Goal: Information Seeking & Learning: Check status

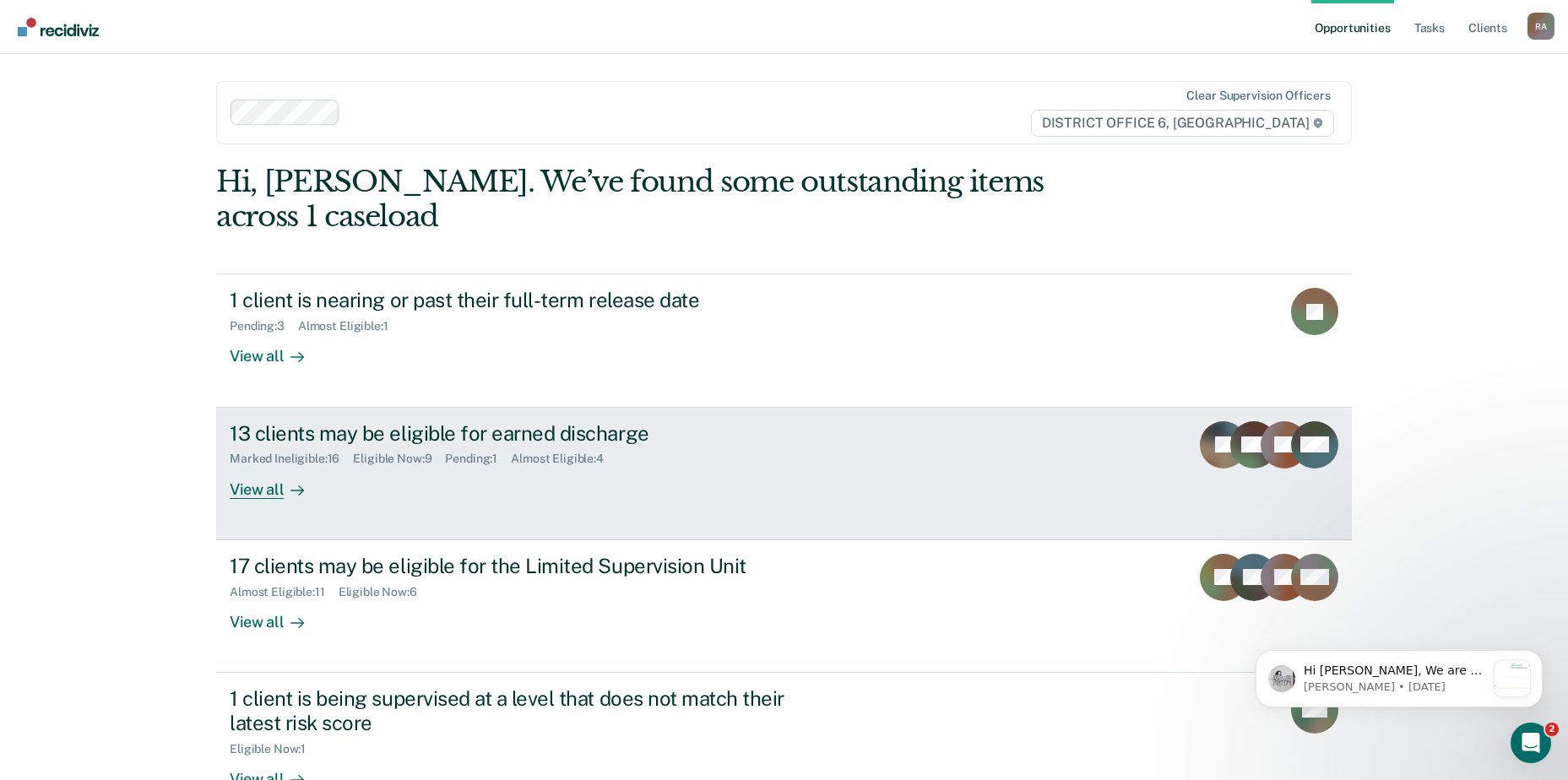
click at [555, 422] on div "13 clients may be eligible for earned discharge" at bounding box center [526, 434] width 593 height 24
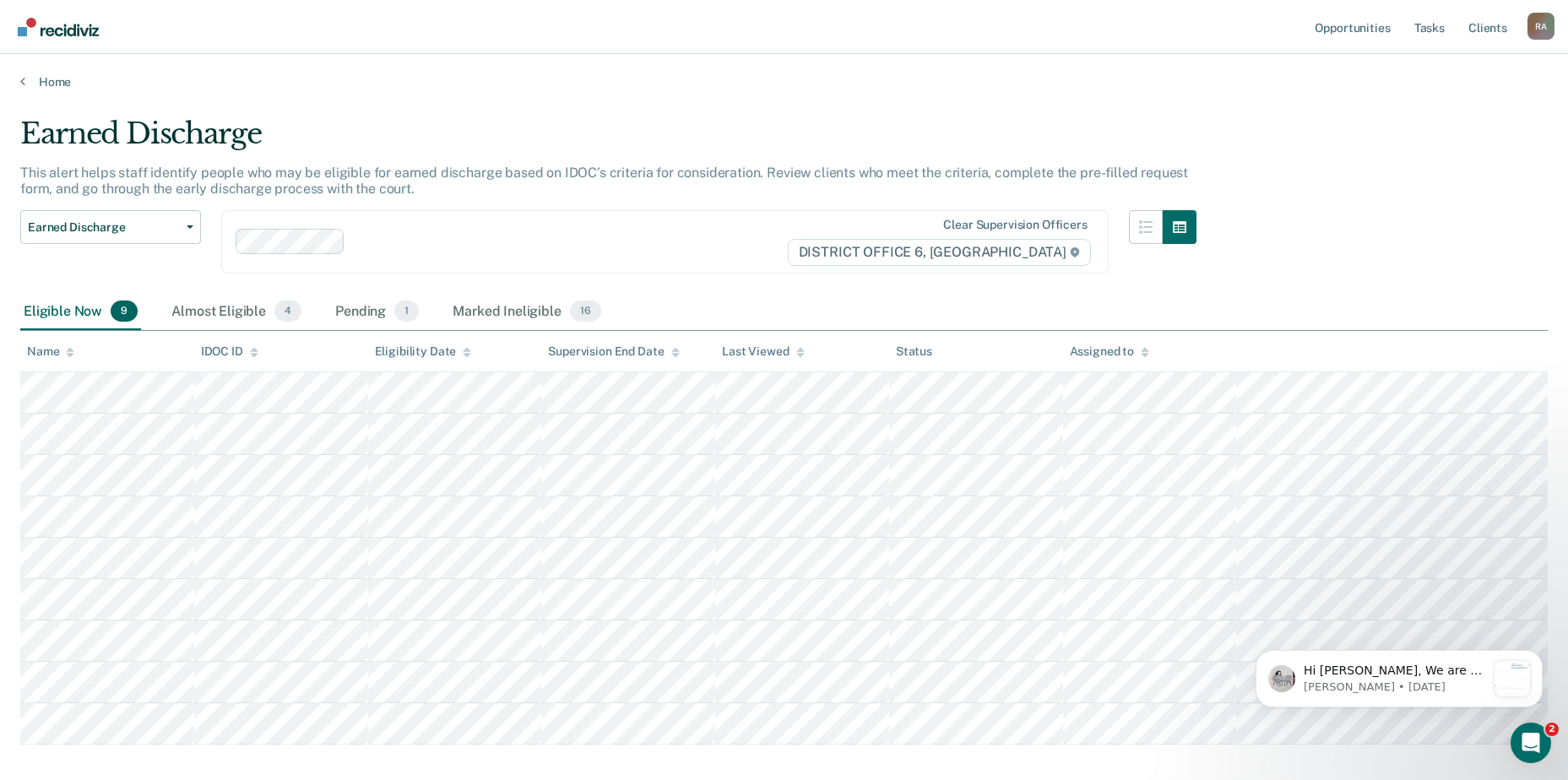
scroll to position [86, 0]
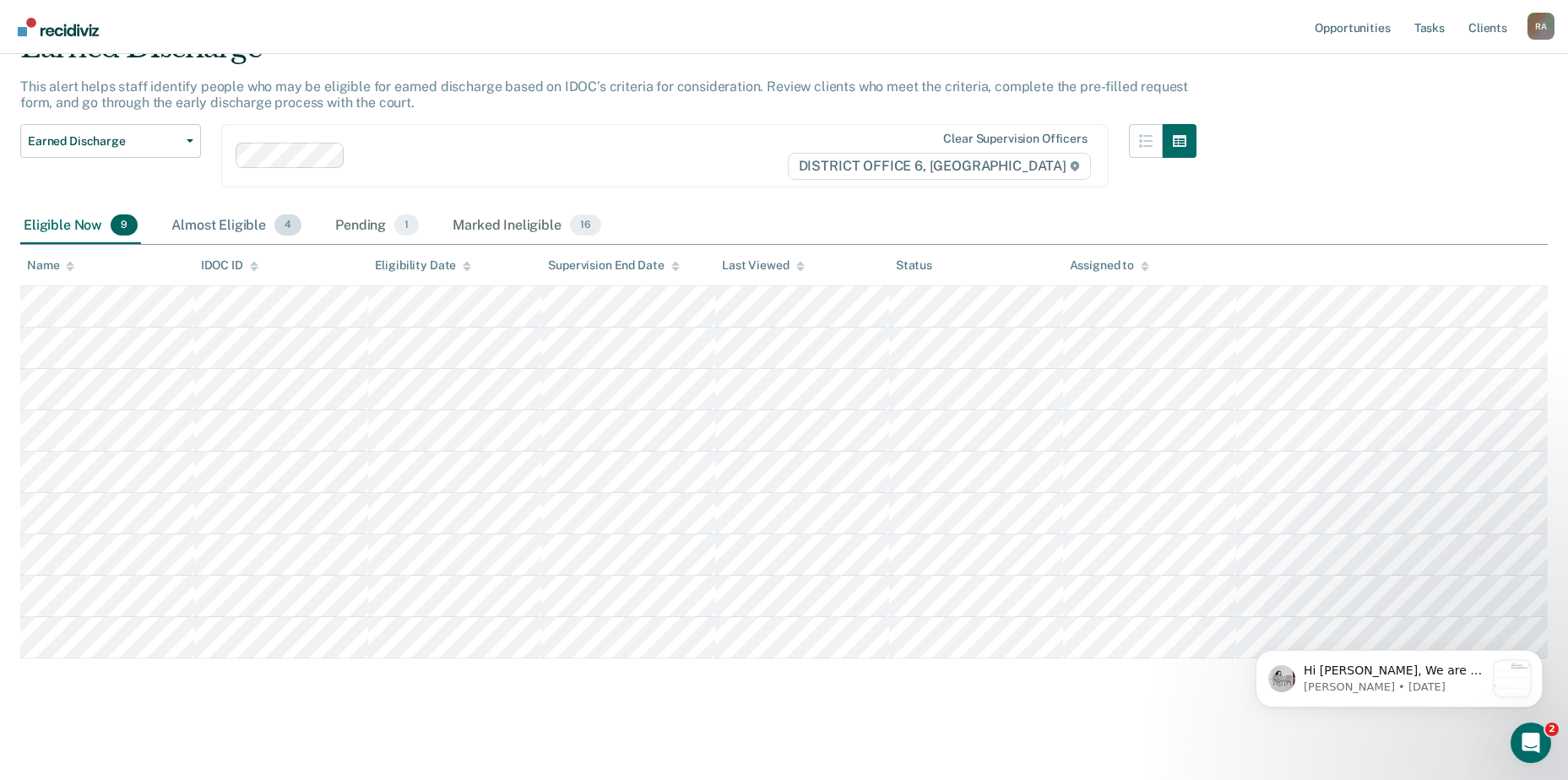
click at [183, 225] on div "Almost Eligible 4" at bounding box center [237, 226] width 137 height 37
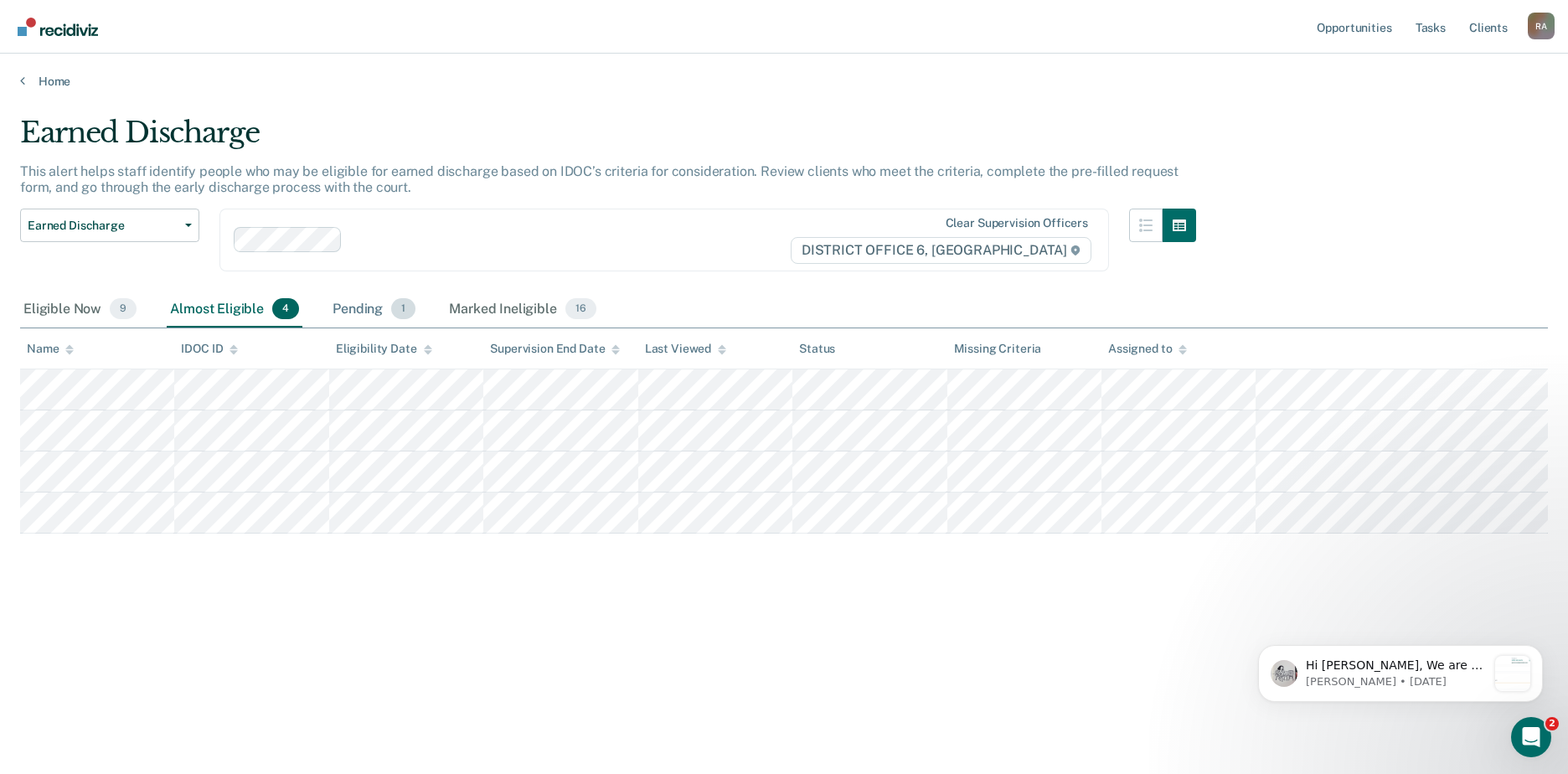
click at [352, 303] on div "Pending 1" at bounding box center [374, 310] width 90 height 37
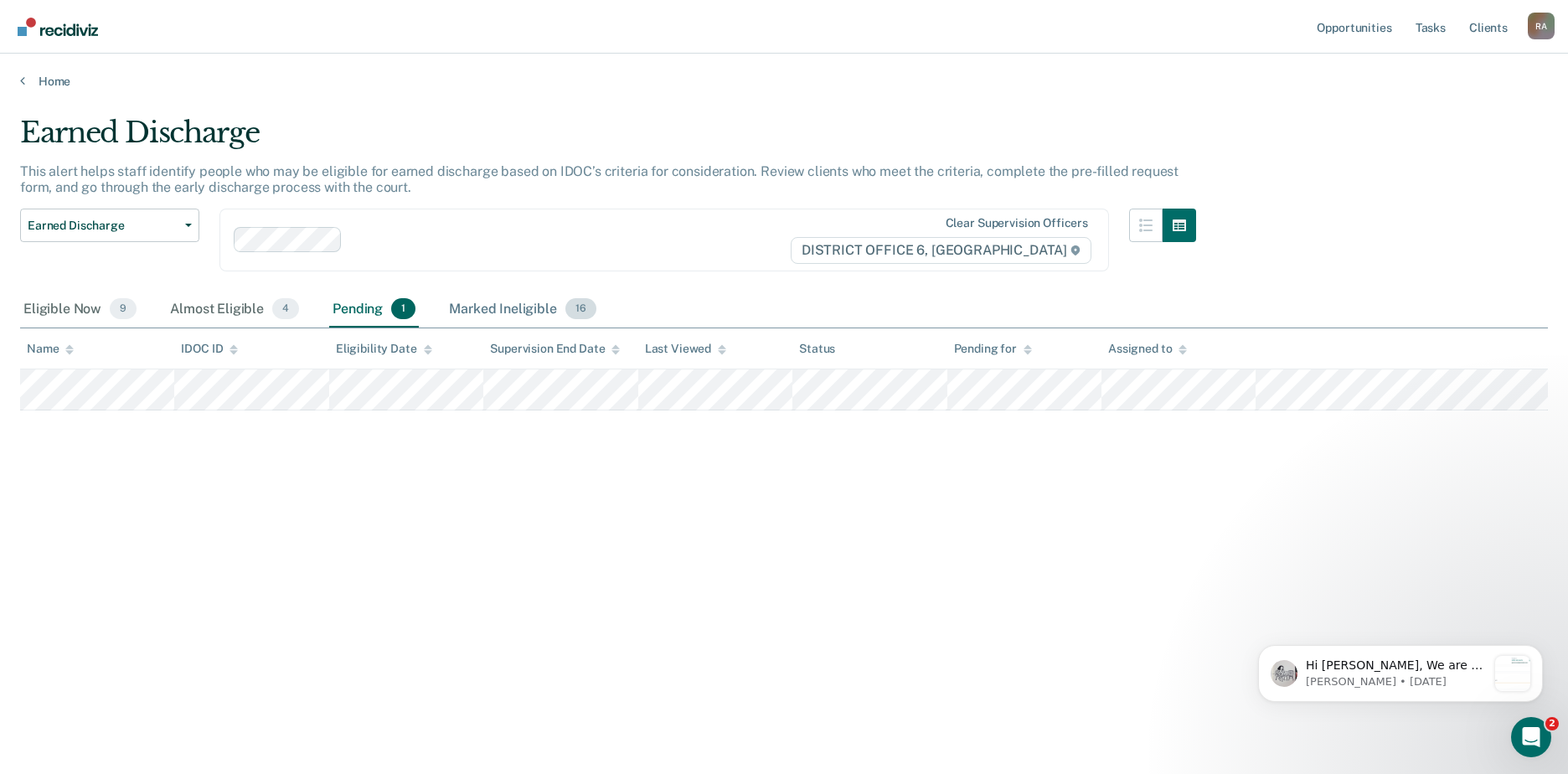
click at [475, 306] on div "Marked Ineligible 16" at bounding box center [521, 310] width 153 height 37
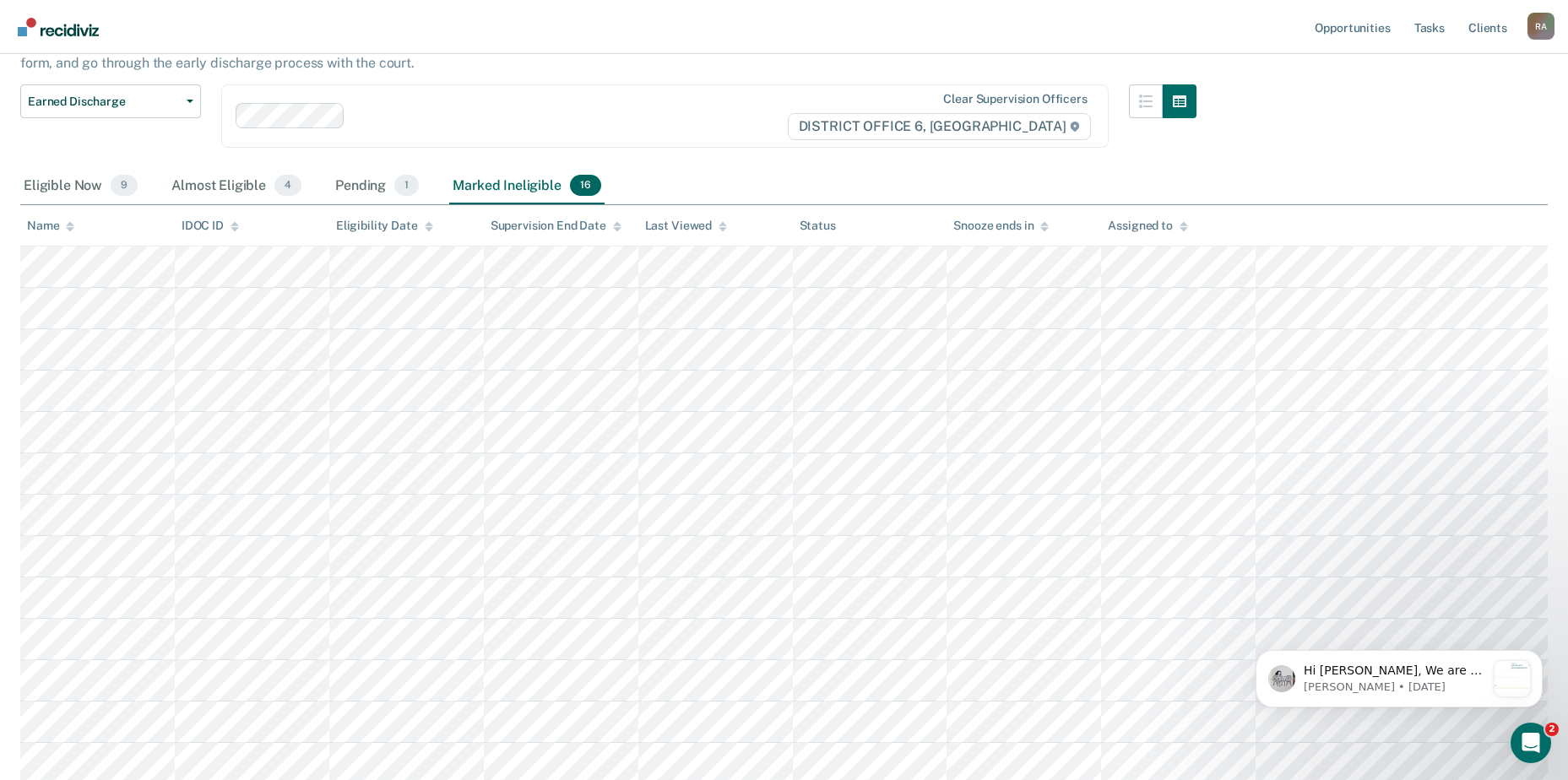
scroll to position [123, 0]
